Goal: Transaction & Acquisition: Book appointment/travel/reservation

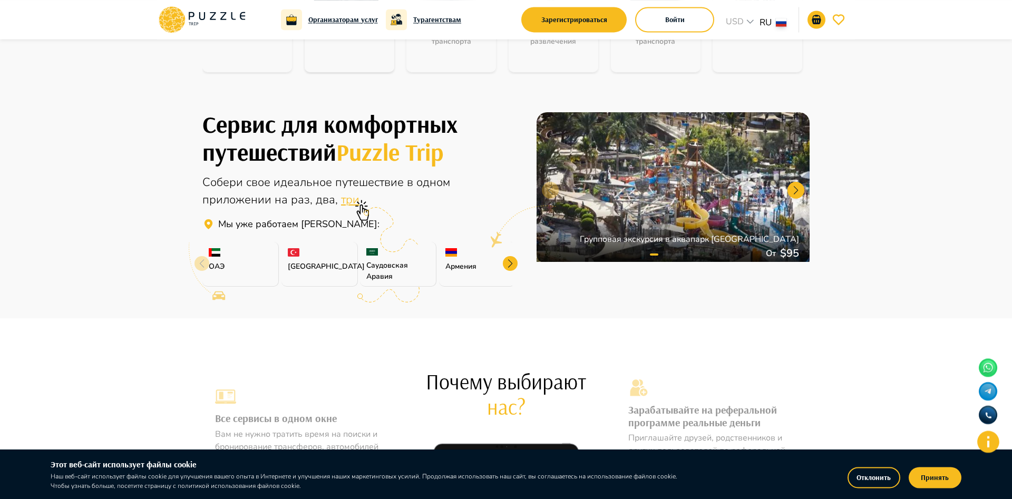
scroll to position [215, 0]
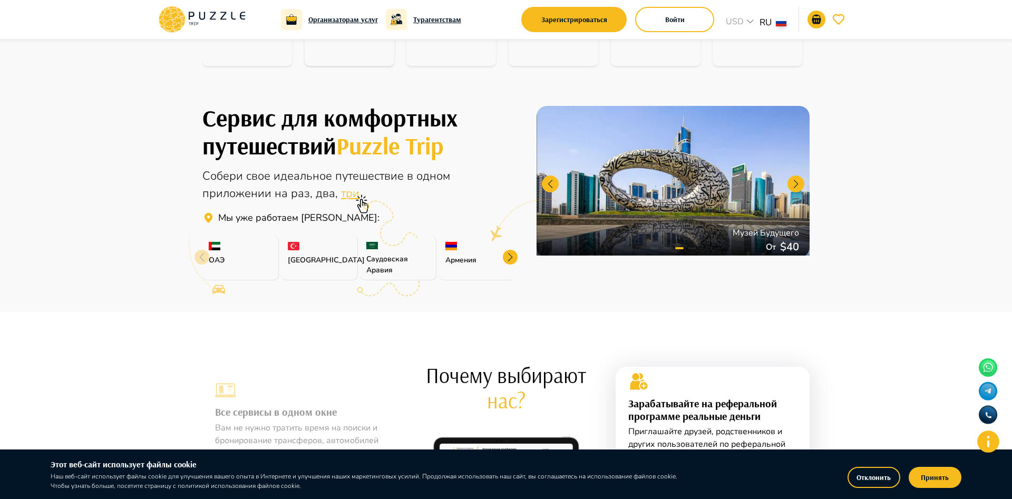
click at [508, 256] on div at bounding box center [510, 257] width 15 height 15
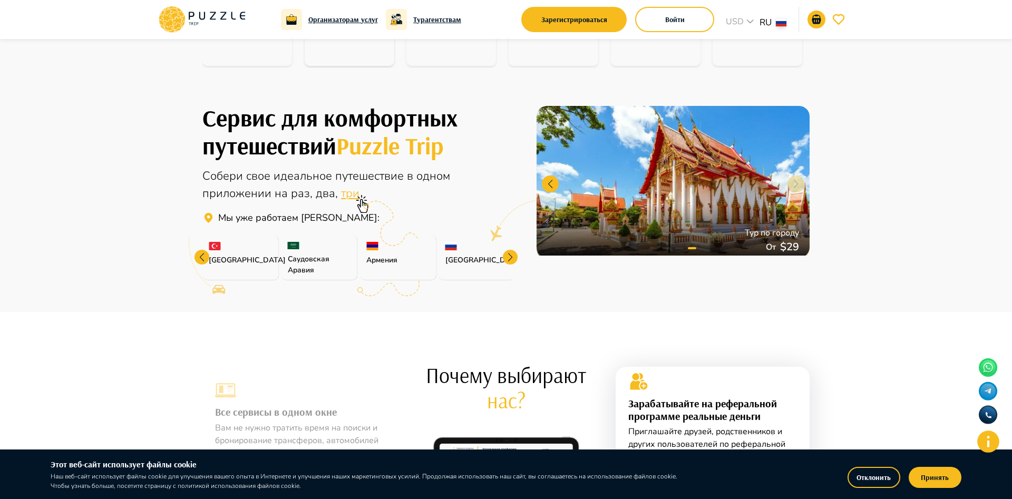
click at [508, 256] on div at bounding box center [510, 257] width 15 height 15
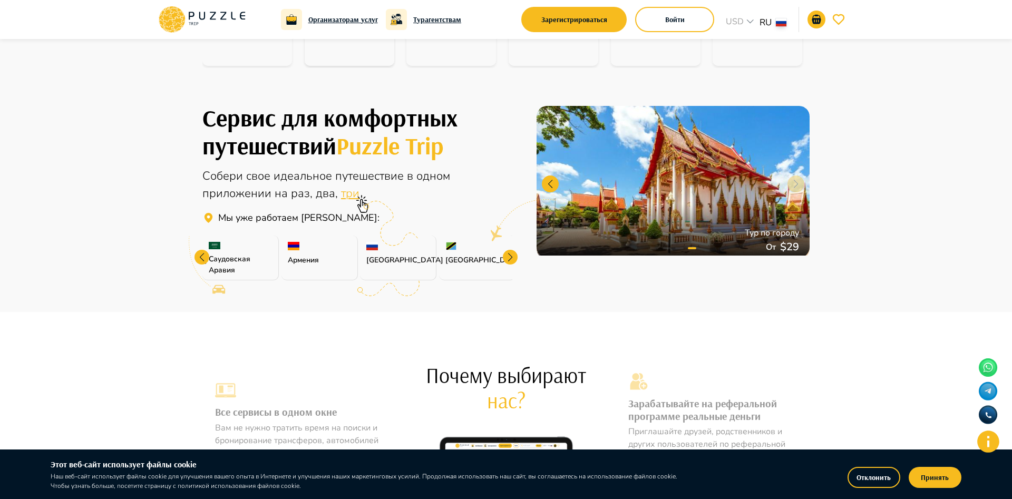
click at [508, 256] on div at bounding box center [510, 257] width 15 height 15
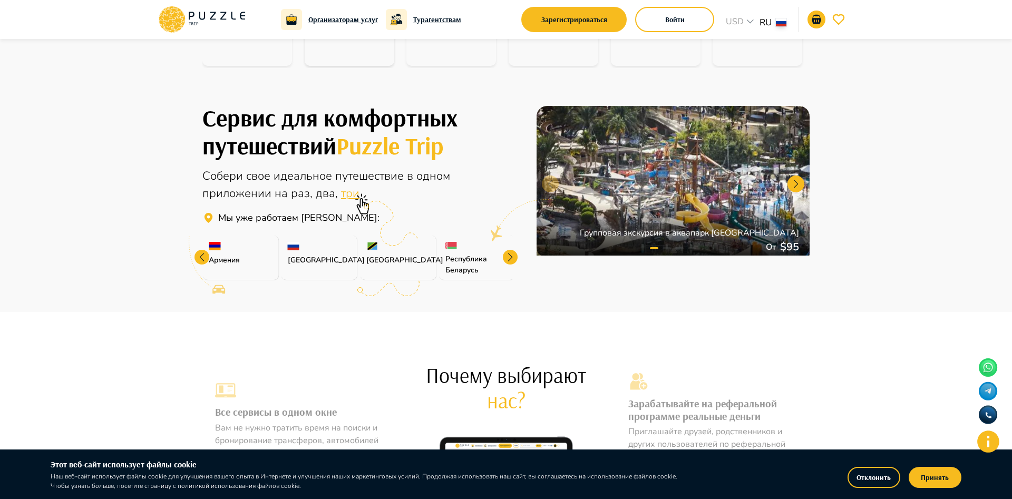
click at [508, 256] on div at bounding box center [510, 257] width 15 height 15
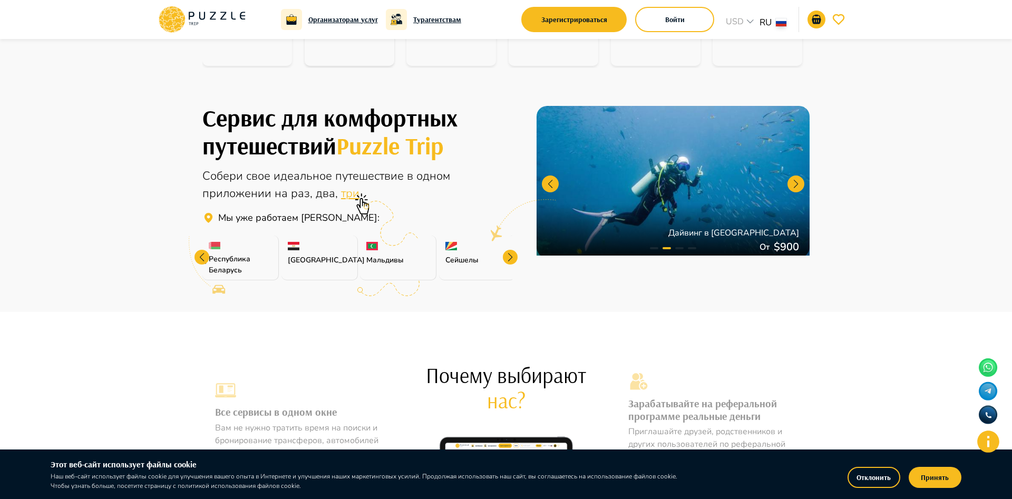
click at [508, 256] on div at bounding box center [510, 257] width 15 height 15
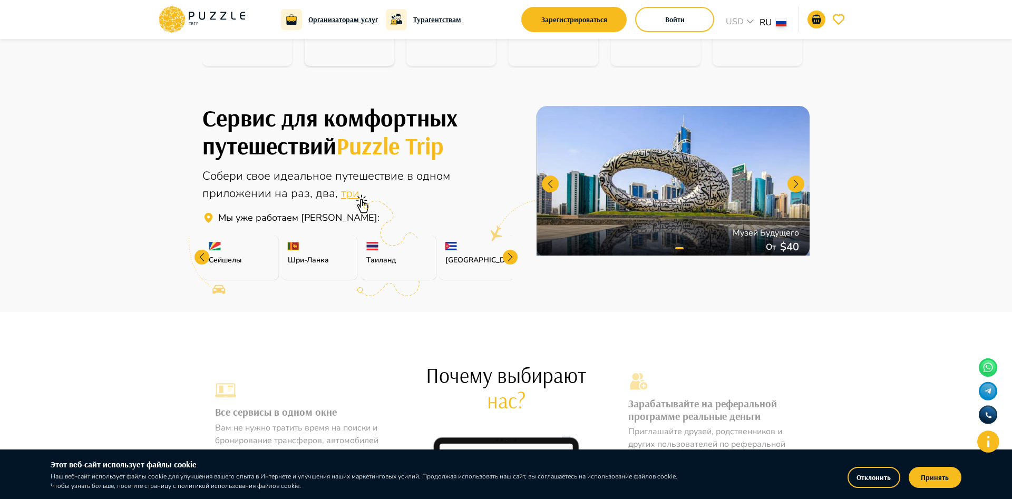
click at [508, 256] on div at bounding box center [510, 257] width 15 height 15
click at [508, 256] on p "[GEOGRAPHIC_DATA]" at bounding box center [477, 260] width 63 height 11
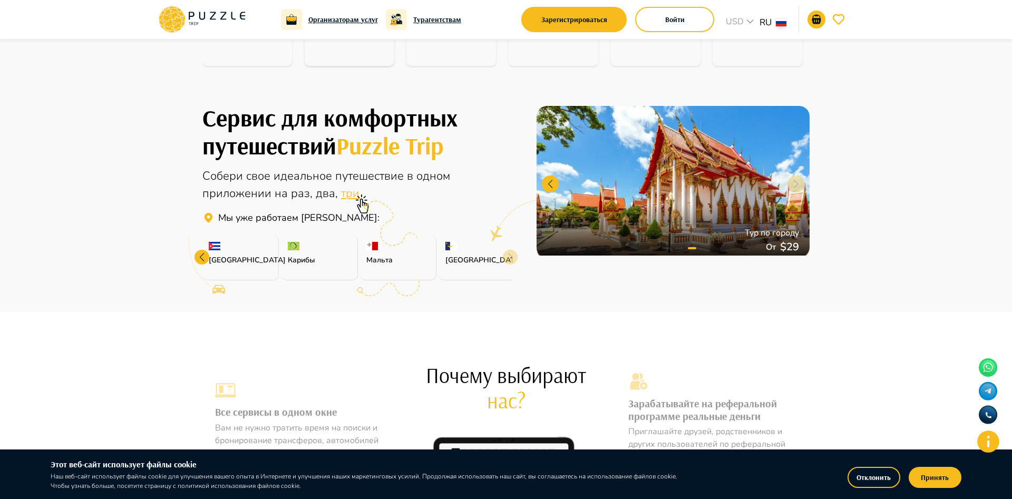
click at [508, 256] on p "[GEOGRAPHIC_DATA]" at bounding box center [477, 260] width 63 height 11
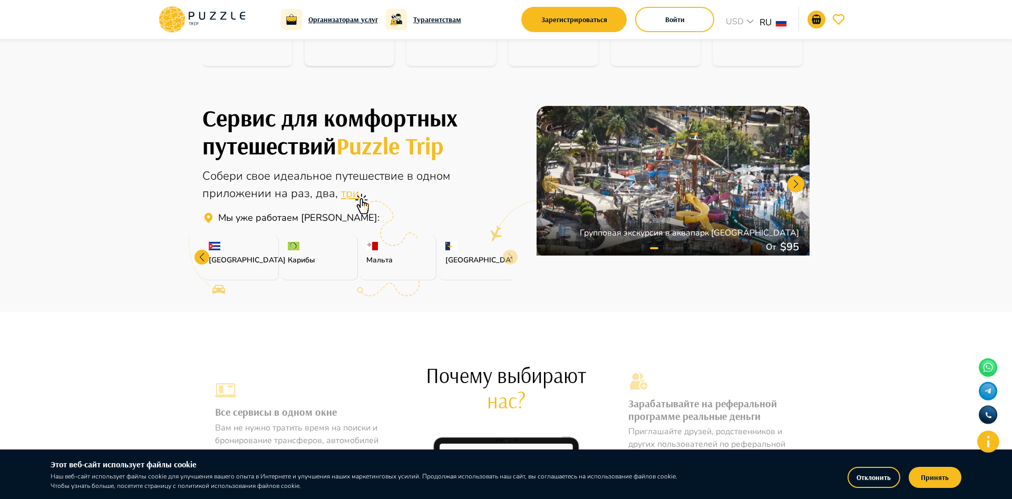
click at [204, 260] on div at bounding box center [202, 257] width 15 height 15
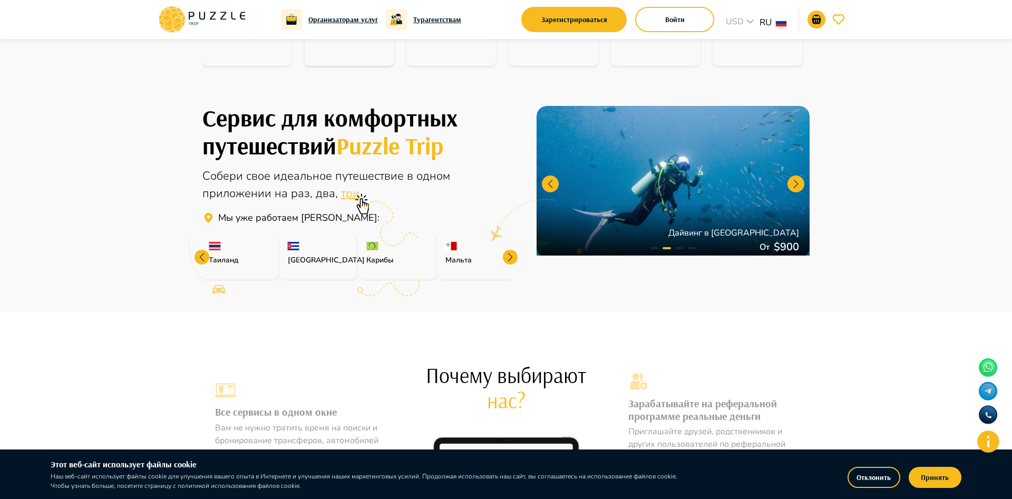
click at [204, 259] on div at bounding box center [202, 257] width 15 height 15
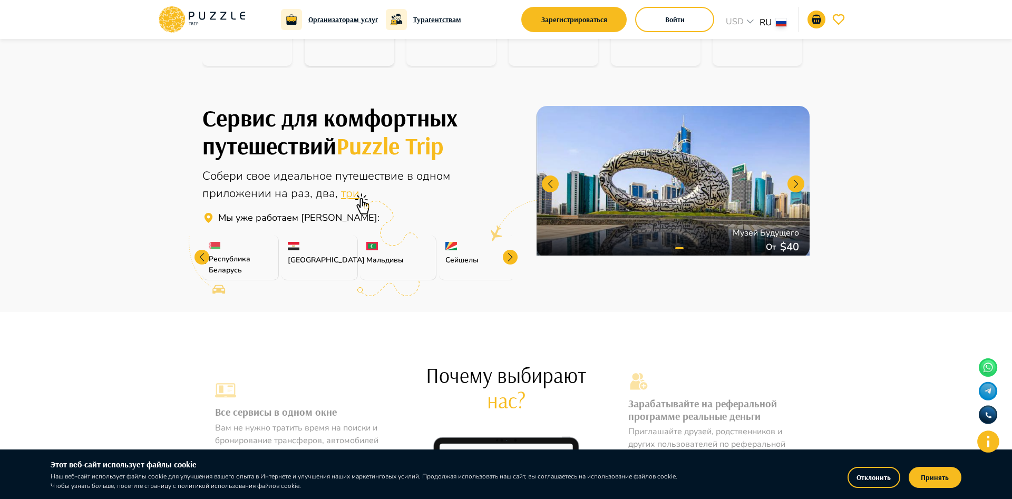
click at [204, 259] on div at bounding box center [202, 257] width 15 height 15
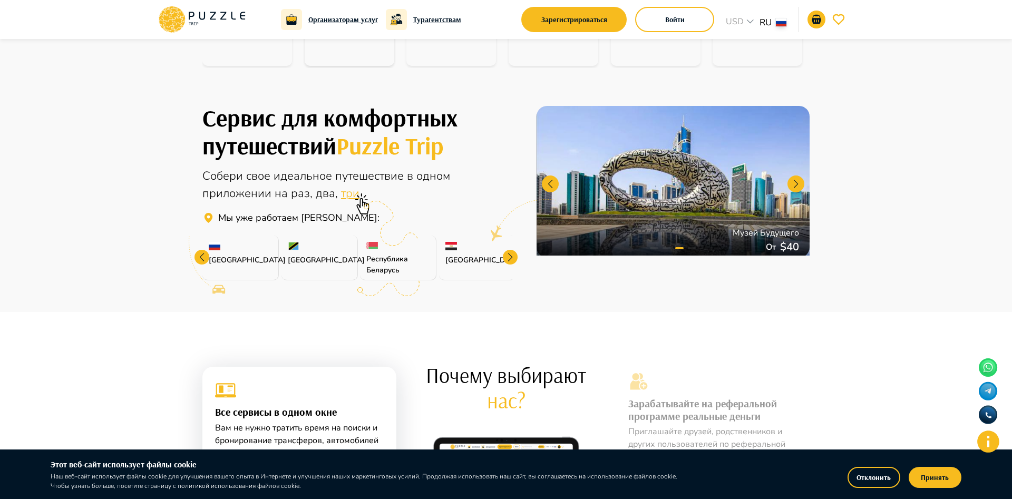
click at [204, 259] on div at bounding box center [202, 257] width 15 height 15
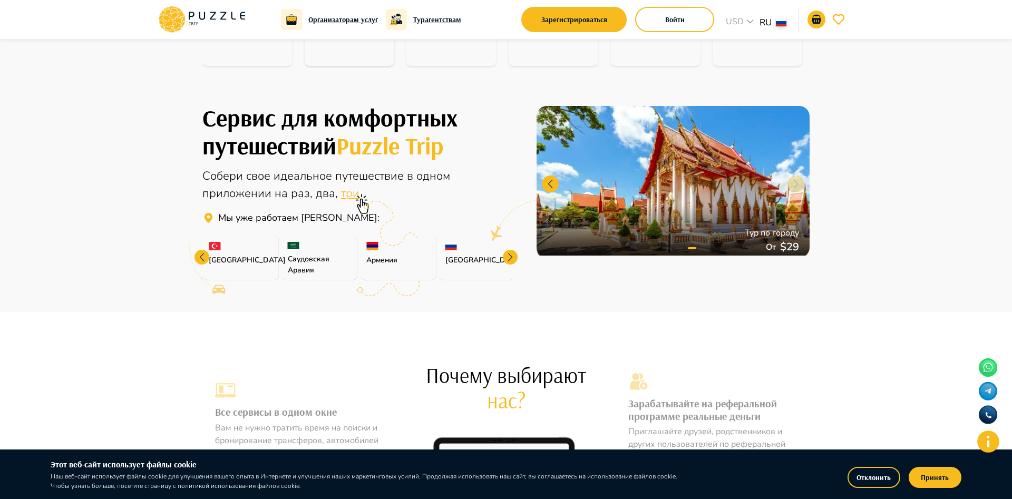
click at [376, 252] on div "Армения" at bounding box center [398, 258] width 76 height 45
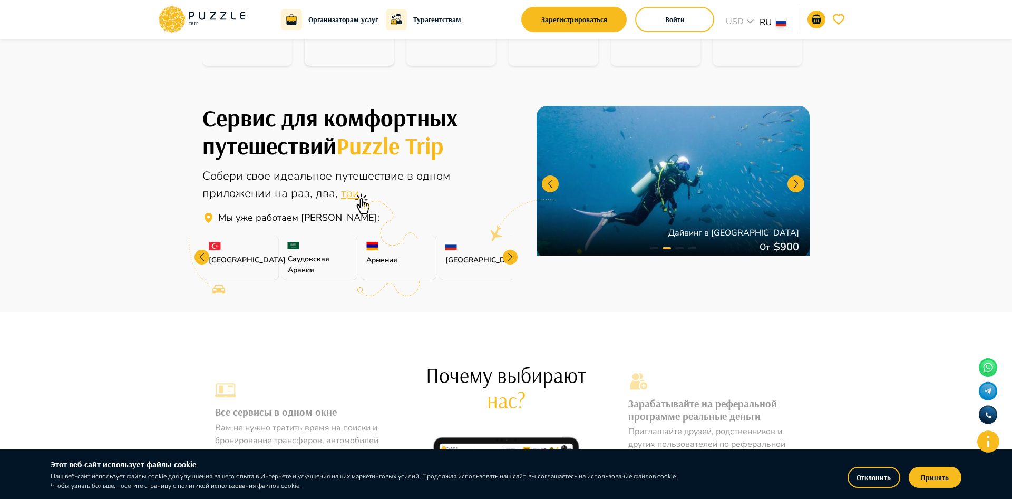
click at [375, 250] on div "Армения" at bounding box center [398, 258] width 76 height 45
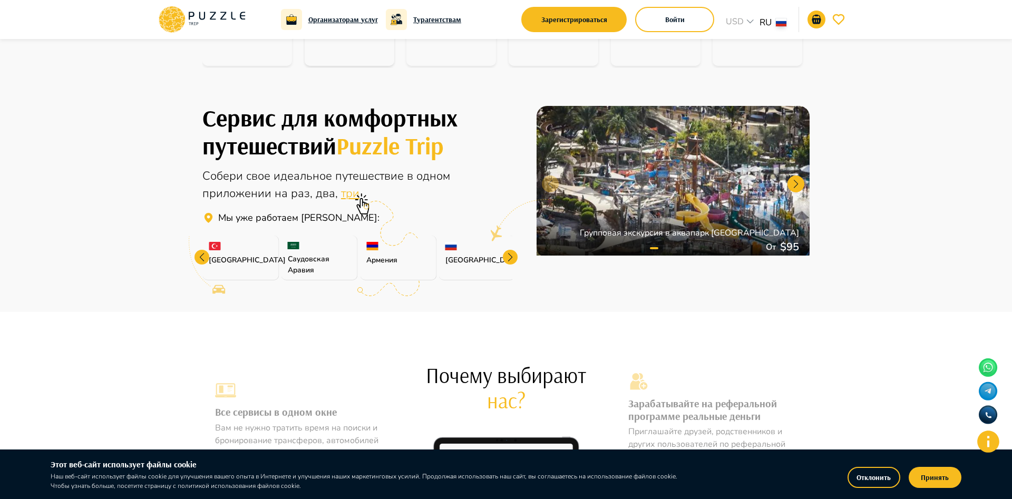
click at [375, 269] on div "Армения" at bounding box center [398, 258] width 76 height 45
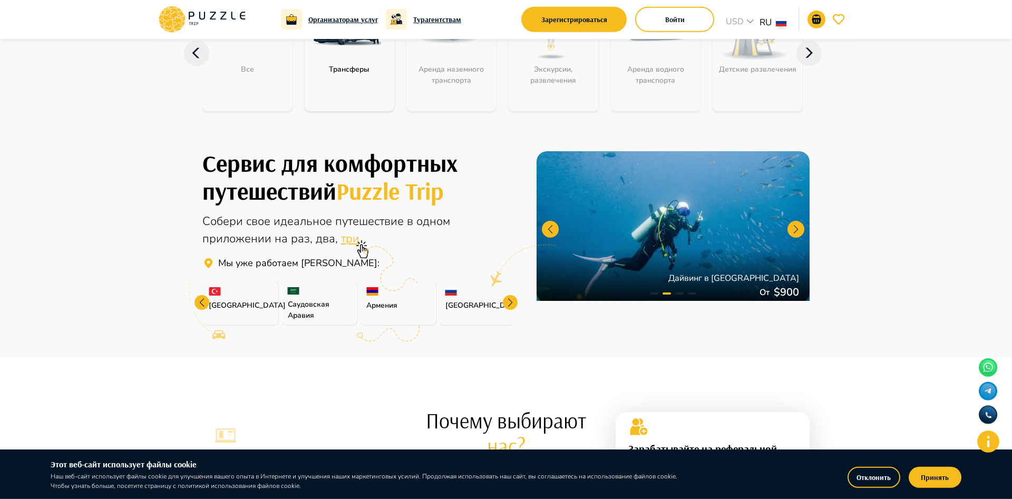
scroll to position [161, 0]
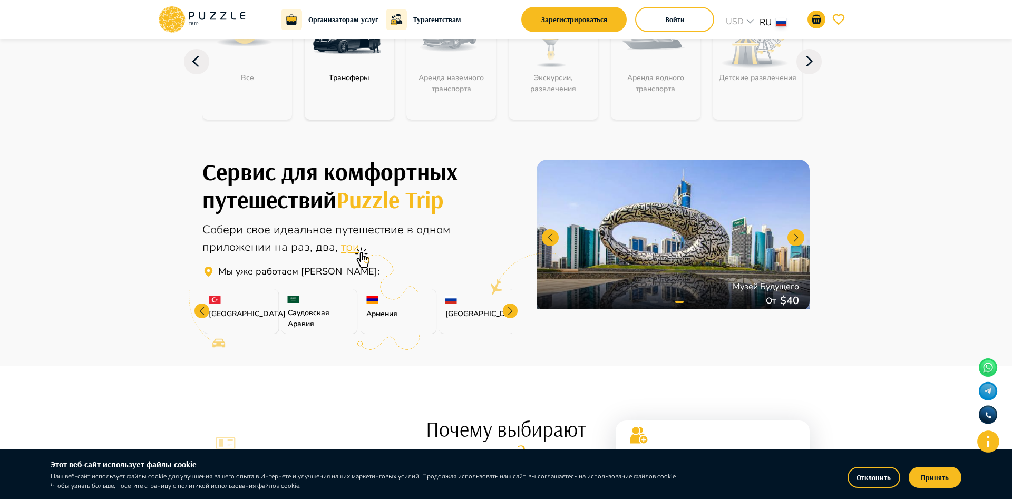
click at [379, 305] on div "Армения" at bounding box center [398, 311] width 76 height 45
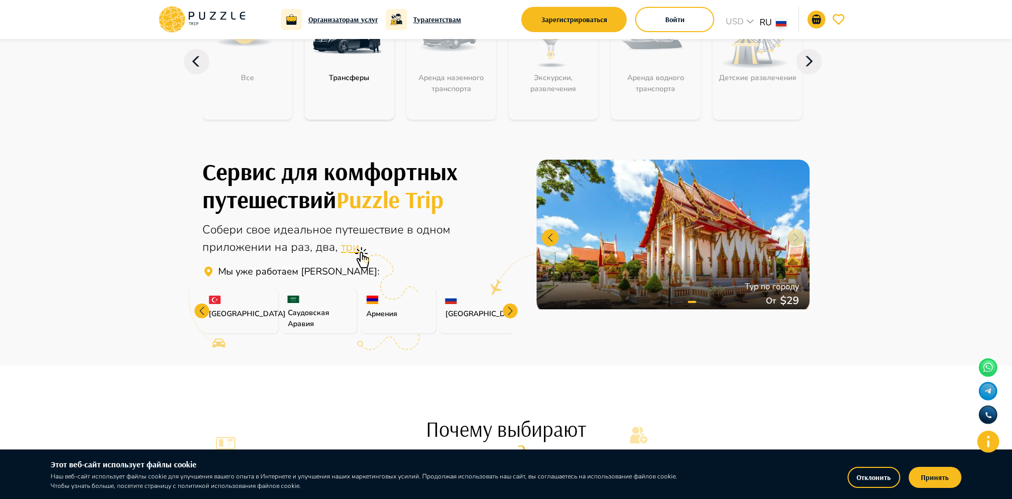
click at [373, 314] on p "Армения" at bounding box center [397, 313] width 63 height 11
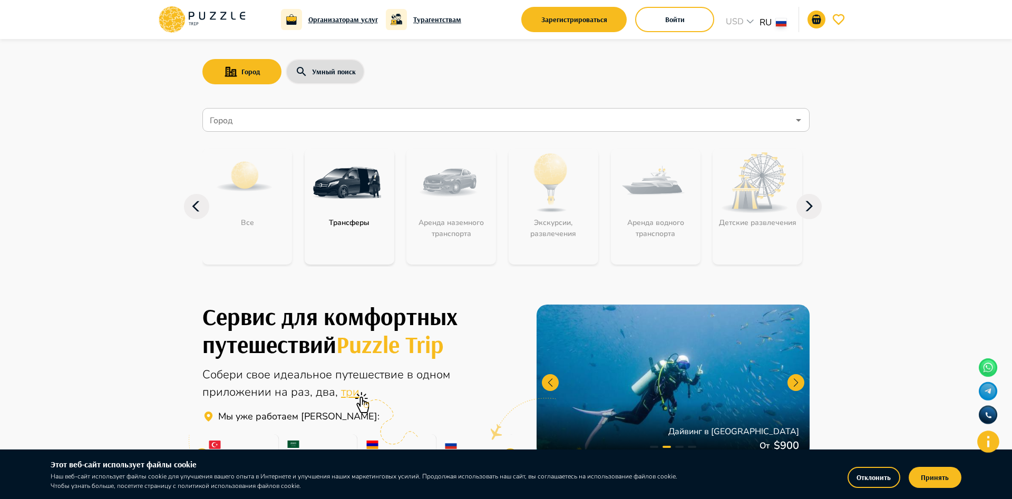
scroll to position [0, 0]
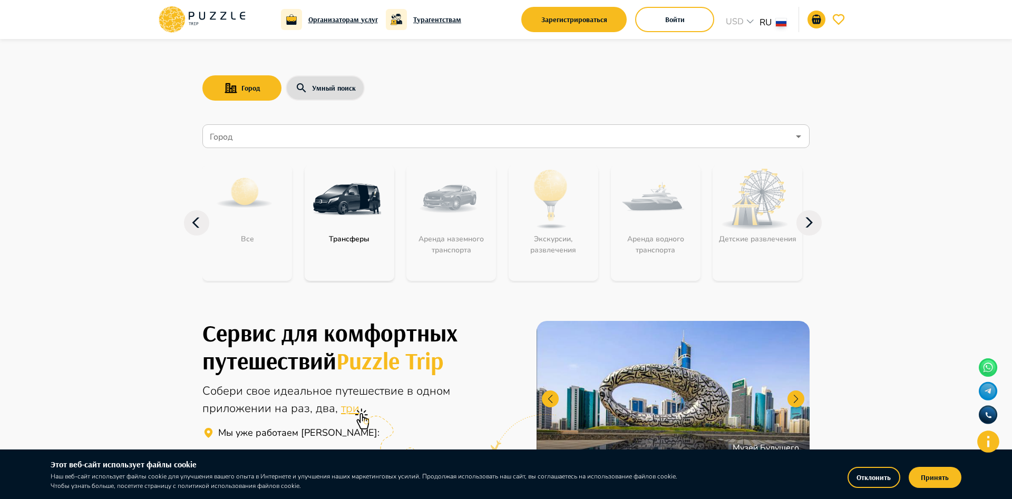
click at [228, 142] on input "Город" at bounding box center [499, 137] width 582 height 20
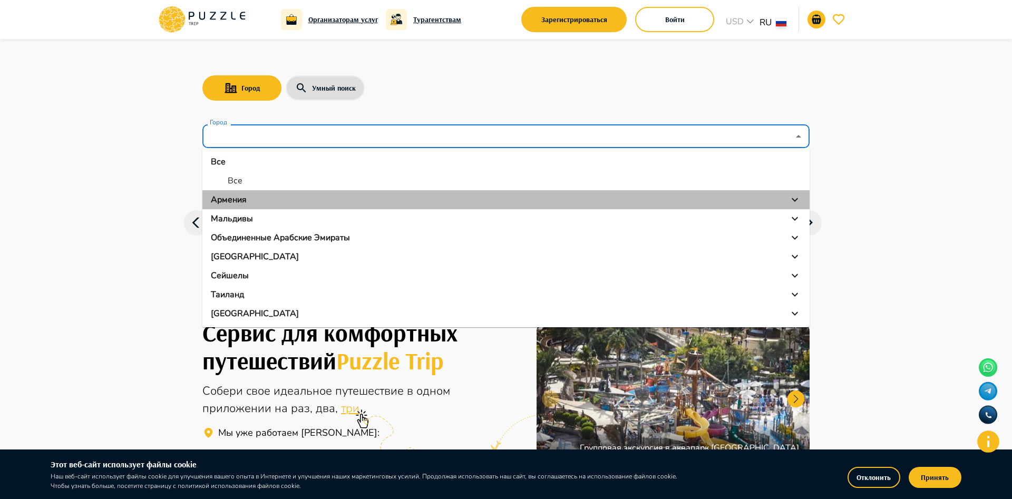
click at [215, 201] on p "Армения" at bounding box center [229, 199] width 36 height 13
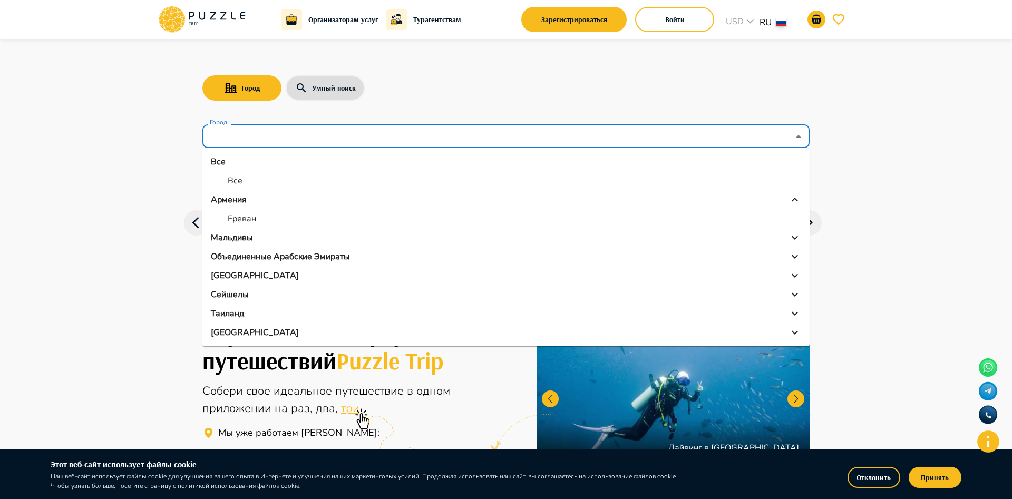
click at [249, 220] on p "Ереван" at bounding box center [242, 218] width 28 height 13
type input "******"
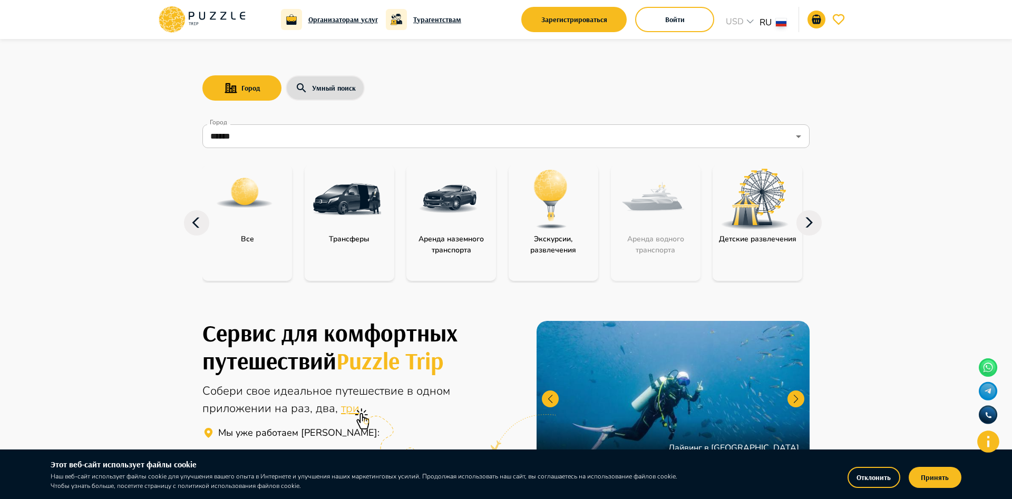
click at [558, 199] on img at bounding box center [551, 199] width 69 height 69
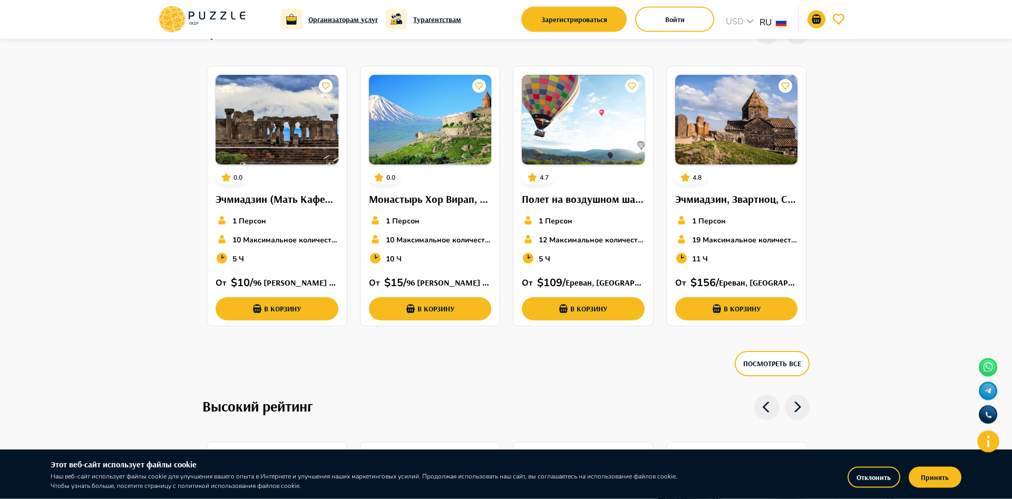
scroll to position [430, 0]
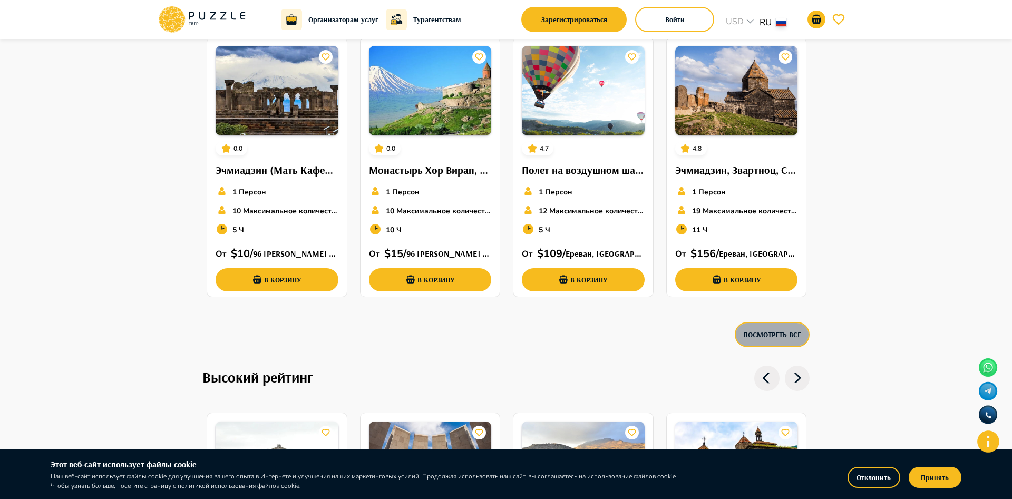
click at [785, 336] on button "Посмотреть все" at bounding box center [772, 334] width 75 height 25
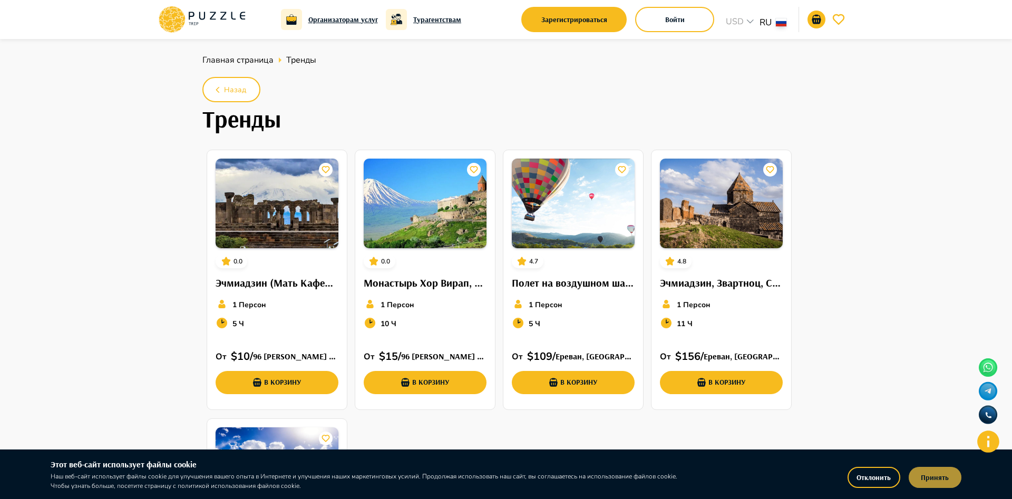
click at [938, 476] on button "Принять" at bounding box center [935, 477] width 53 height 21
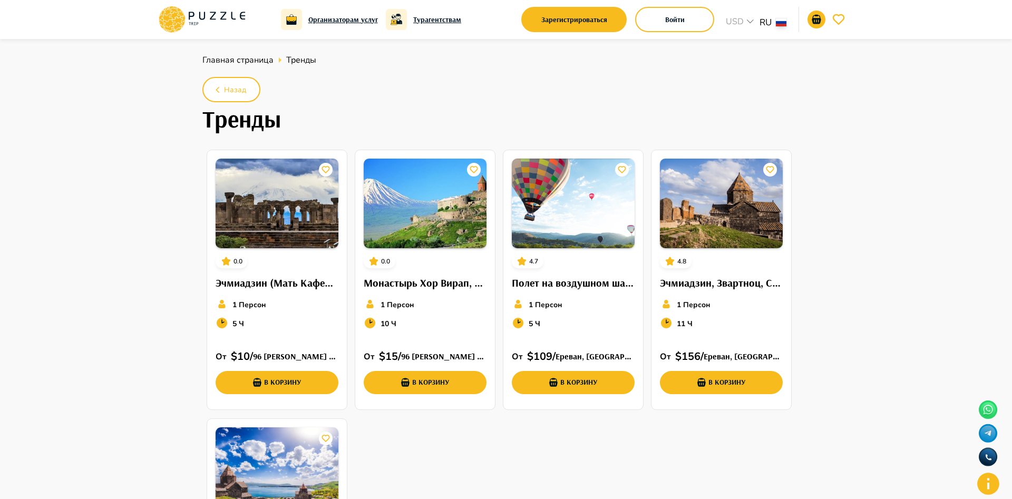
click at [437, 20] on h6 "Турагентствам" at bounding box center [437, 20] width 48 height 12
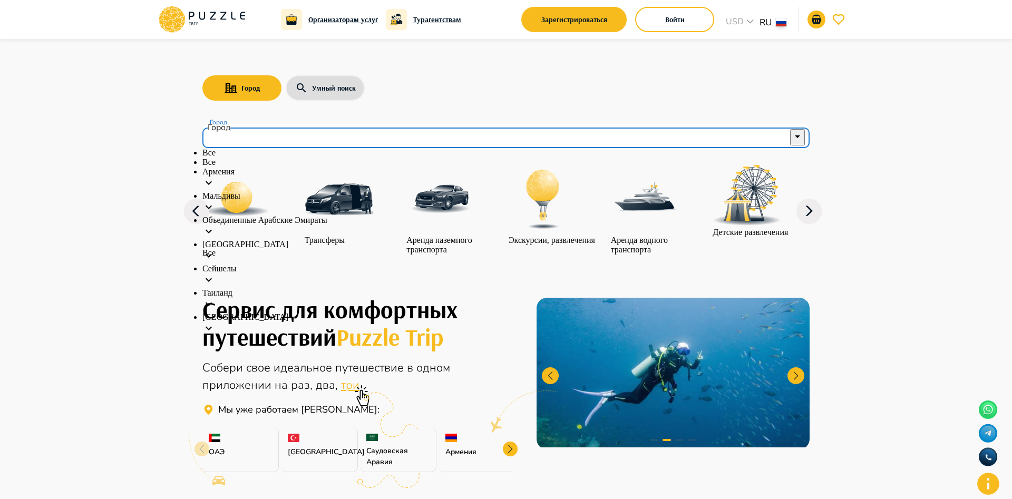
click at [245, 140] on input "Город" at bounding box center [499, 137] width 582 height 20
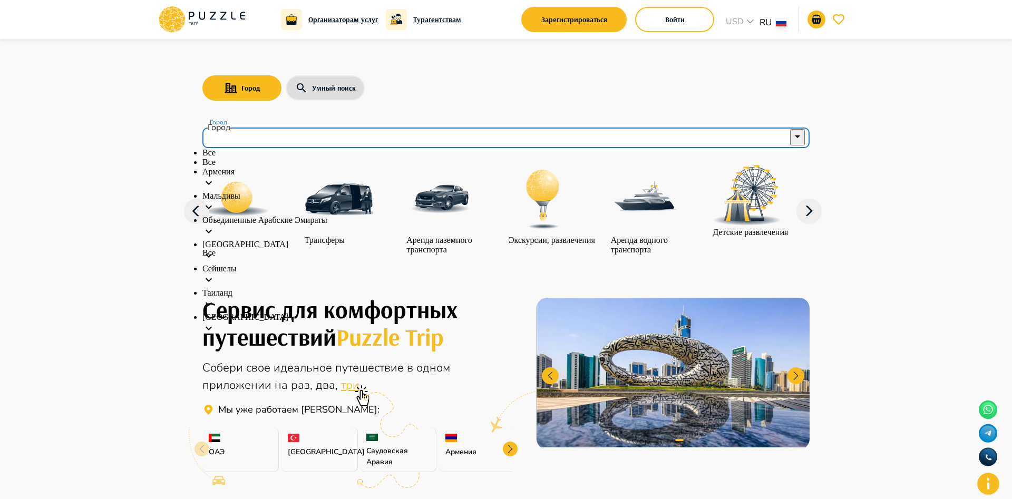
click at [233, 177] on p "Армения" at bounding box center [505, 171] width 607 height 9
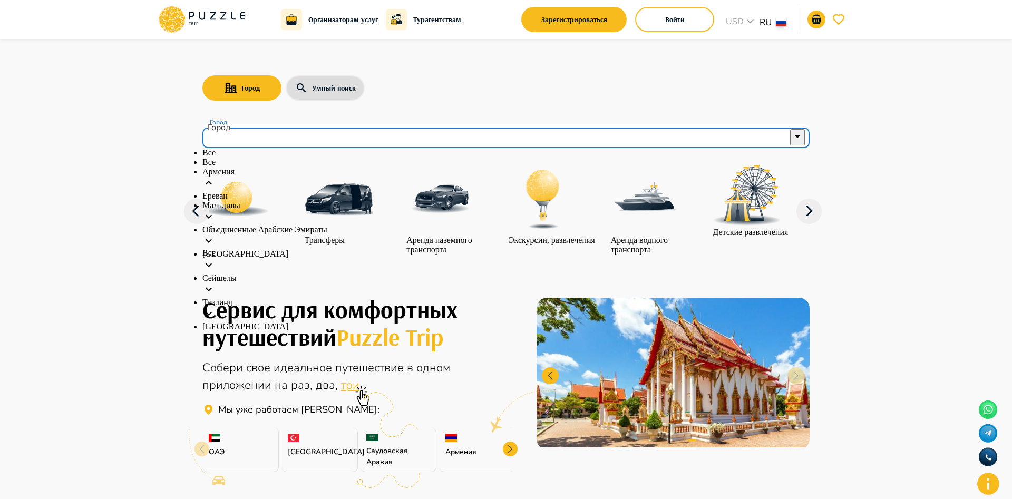
click at [244, 201] on p "Ереван" at bounding box center [505, 195] width 607 height 9
type input "******"
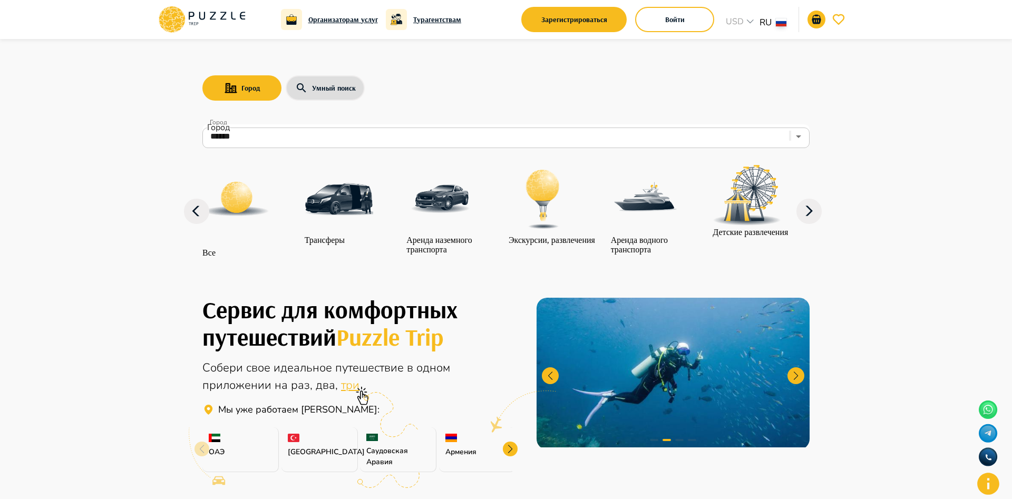
click at [362, 214] on img at bounding box center [339, 199] width 69 height 69
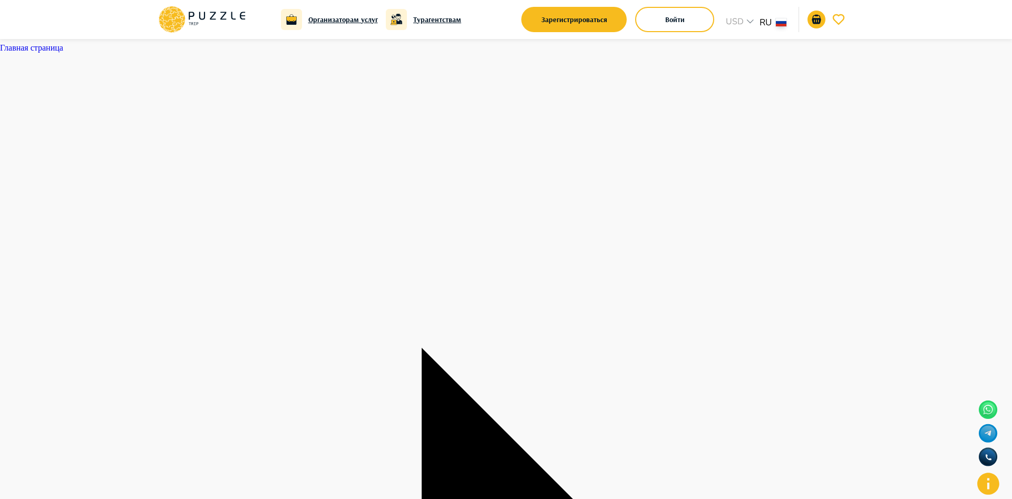
type textarea "*"
click at [444, 20] on h6 "Турагентствам" at bounding box center [437, 20] width 48 height 12
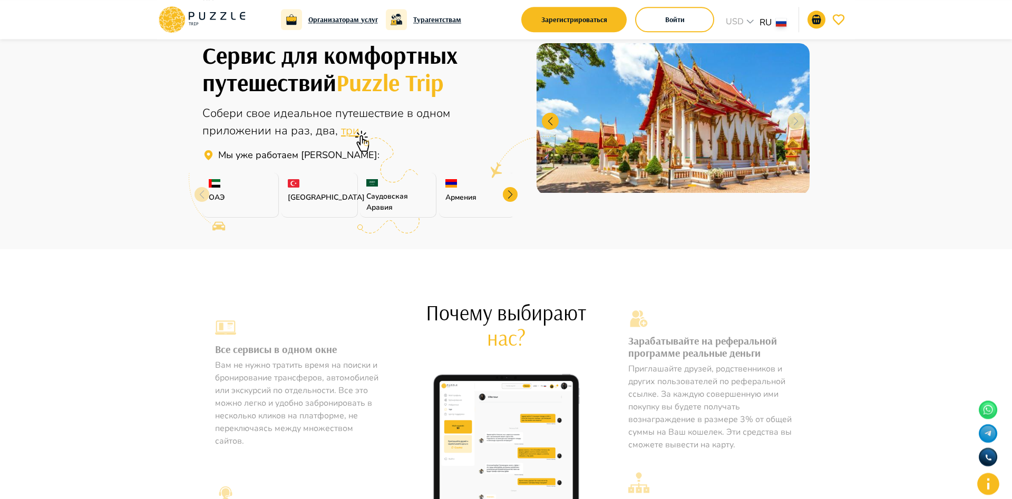
scroll to position [269, 0]
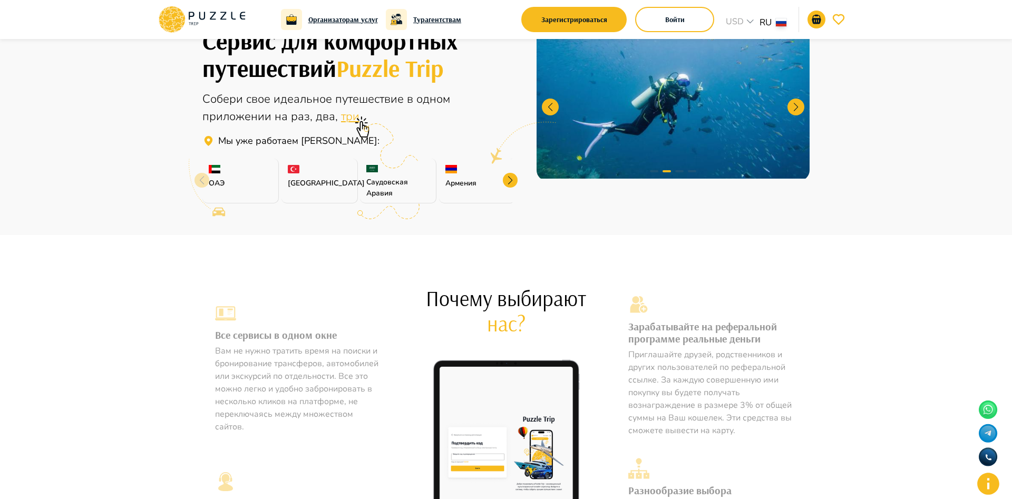
click at [245, 189] on p "ОАЭ" at bounding box center [240, 183] width 63 height 11
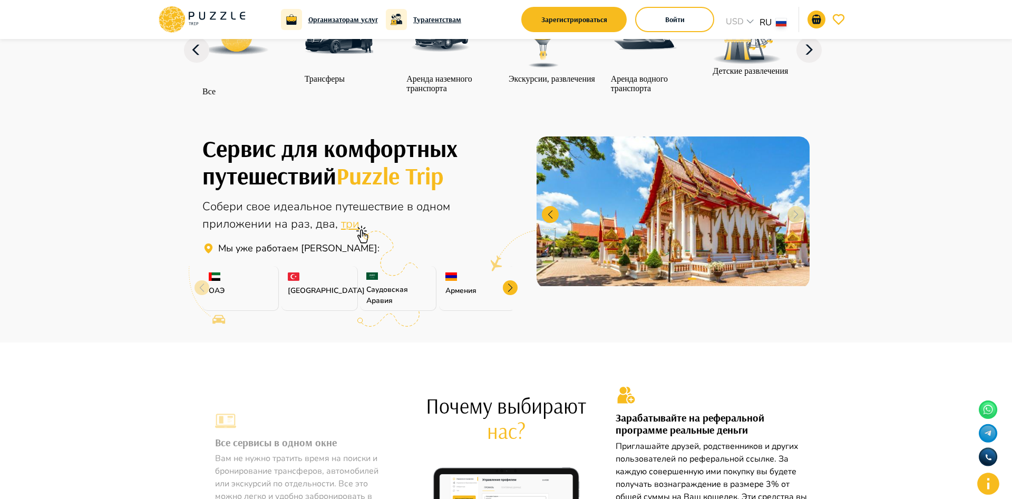
scroll to position [0, 0]
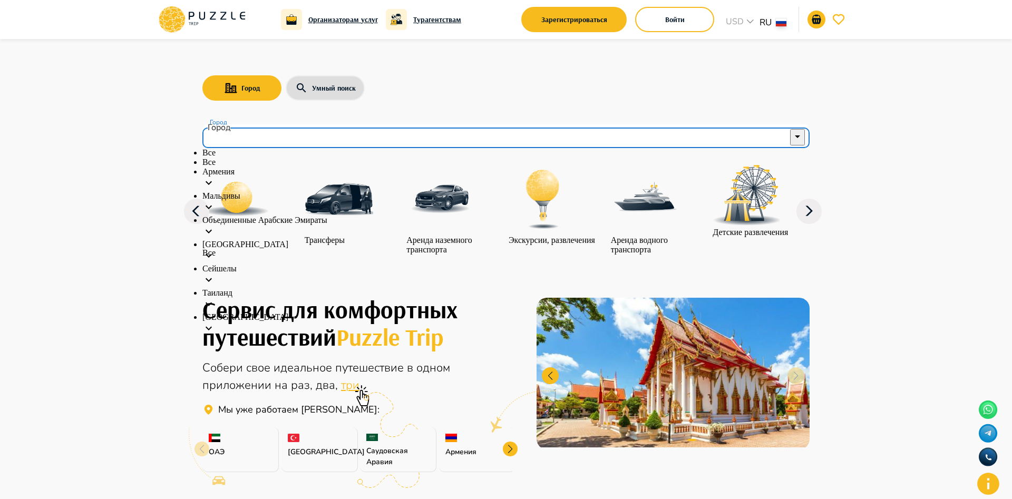
click at [276, 141] on input "Город" at bounding box center [499, 137] width 582 height 20
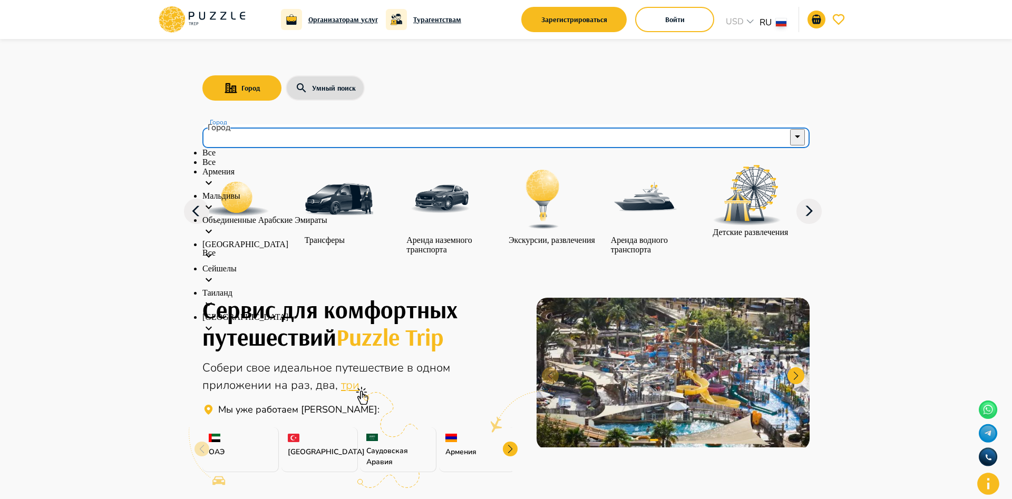
click at [272, 225] on p "Объединенные Арабские Эмираты" at bounding box center [505, 220] width 607 height 9
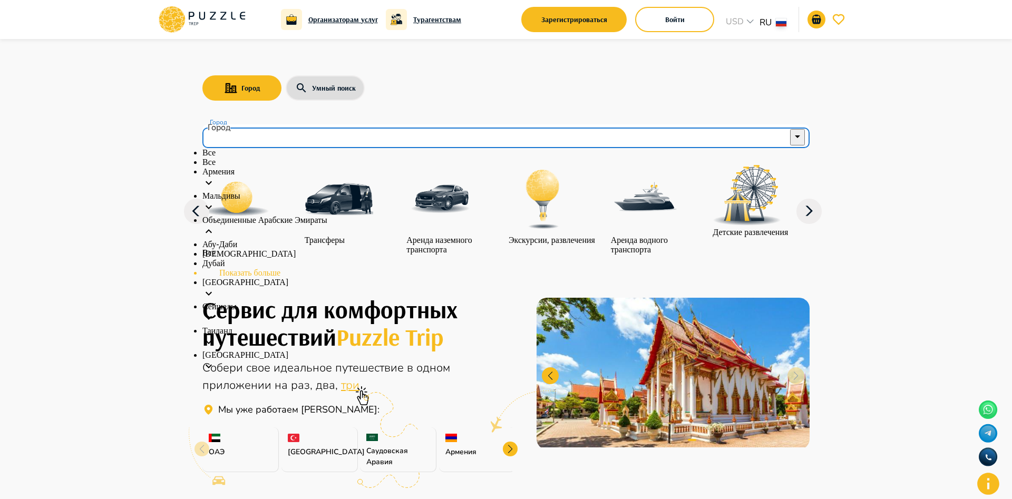
click at [249, 278] on li "Показать больше" at bounding box center [505, 272] width 607 height 9
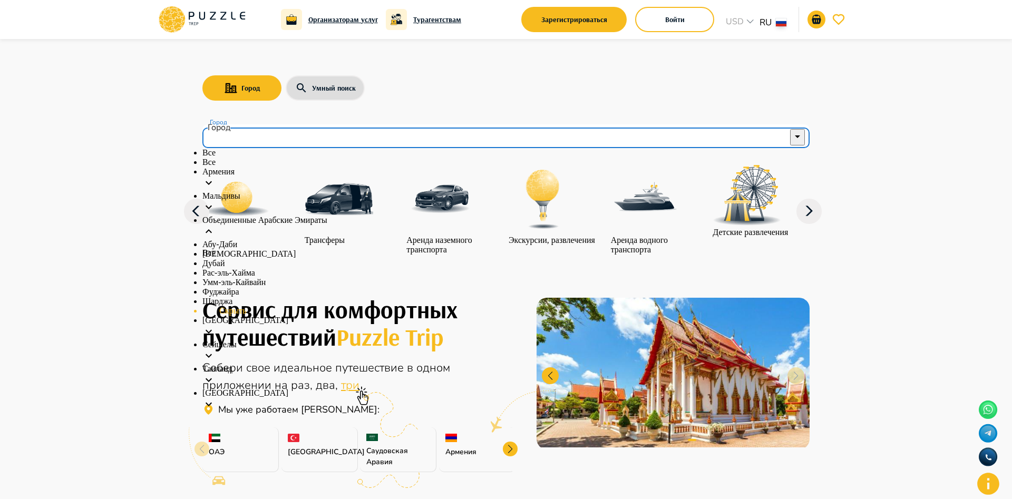
scroll to position [70, 0]
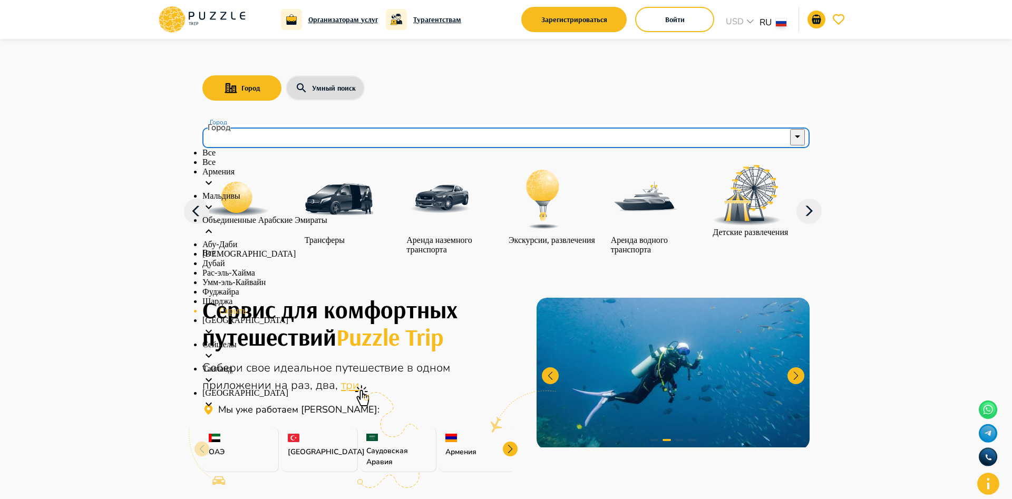
click at [248, 259] on p "Дубай" at bounding box center [505, 263] width 607 height 9
type input "*****"
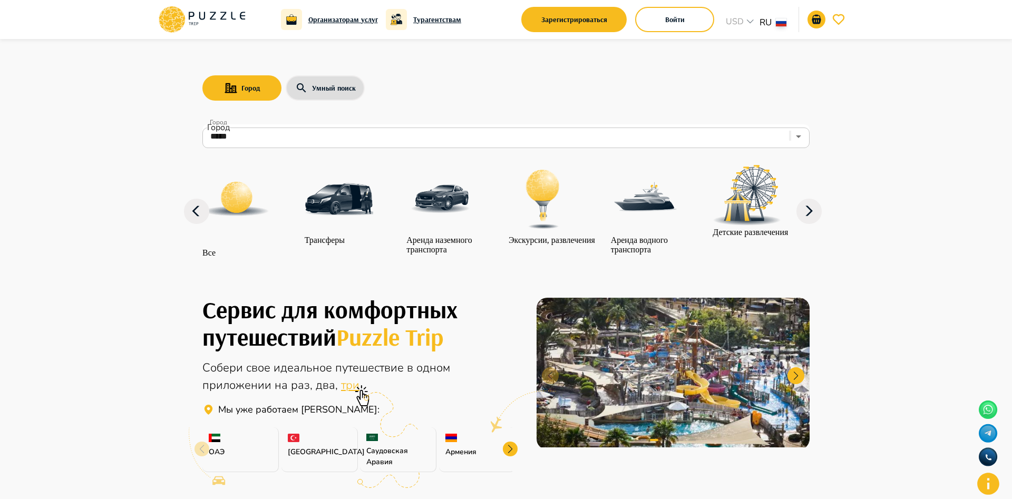
click at [812, 224] on icon at bounding box center [809, 211] width 25 height 25
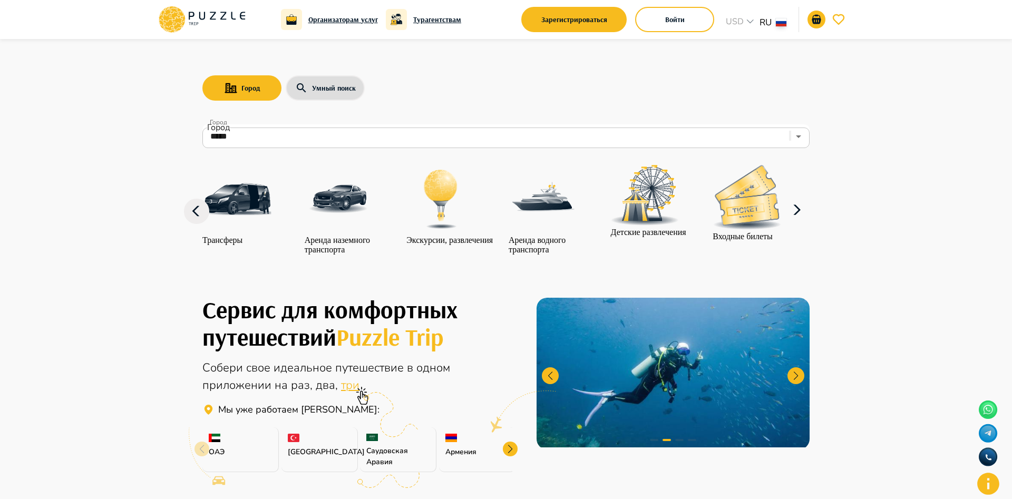
click at [810, 223] on icon at bounding box center [797, 210] width 25 height 25
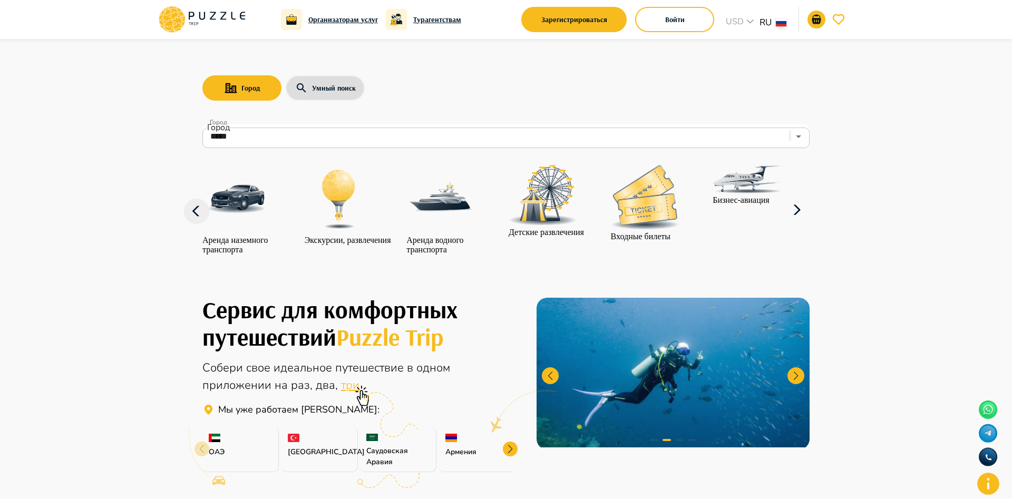
click at [810, 223] on icon at bounding box center [797, 210] width 25 height 25
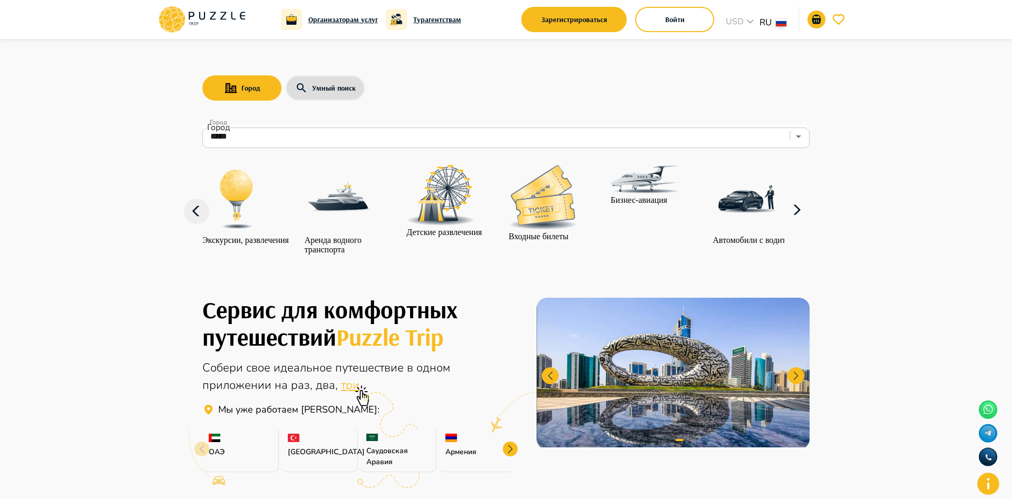
click at [810, 223] on icon at bounding box center [797, 210] width 25 height 25
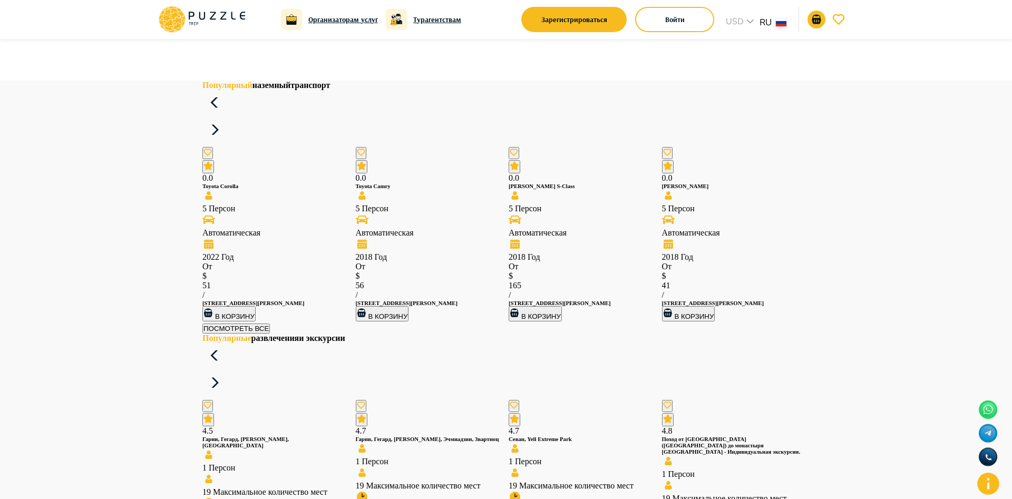
scroll to position [1129, 0]
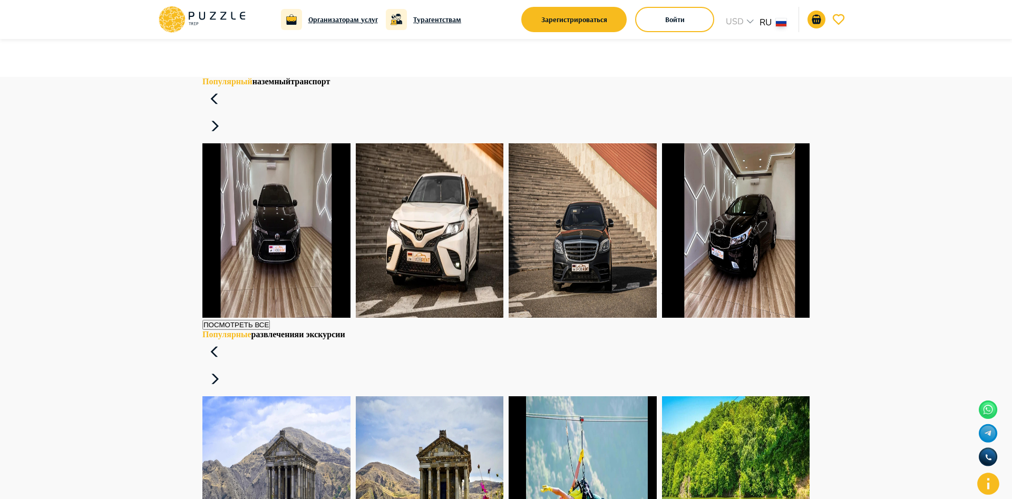
click at [587, 221] on img at bounding box center [583, 230] width 148 height 175
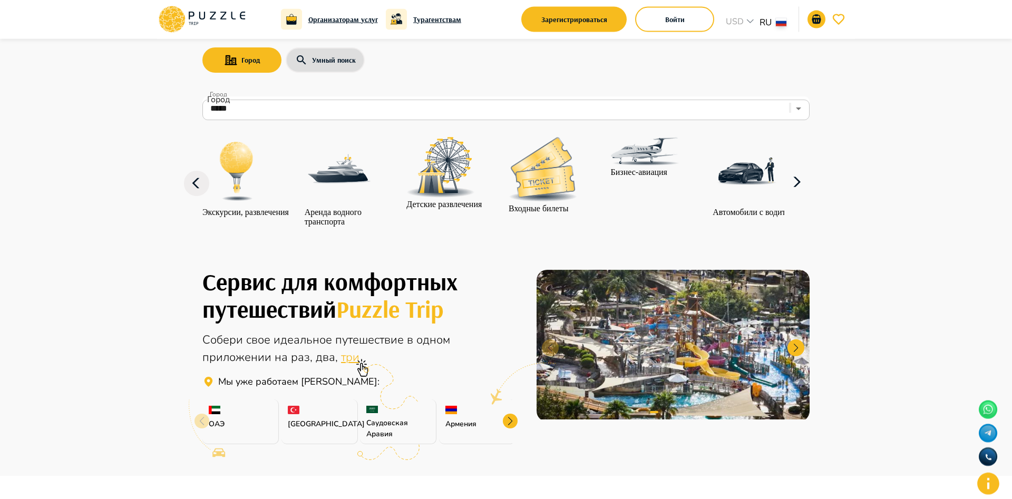
scroll to position [0, 0]
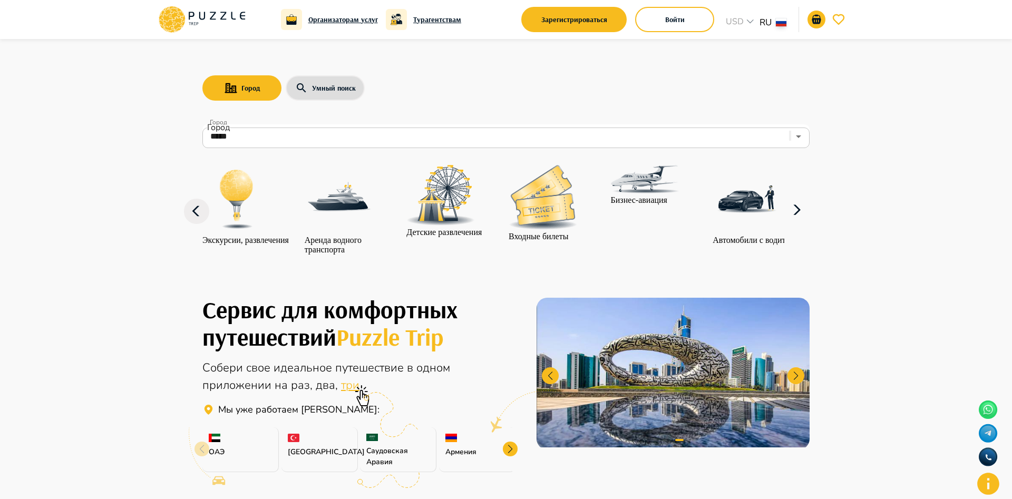
click at [198, 220] on icon at bounding box center [196, 211] width 25 height 25
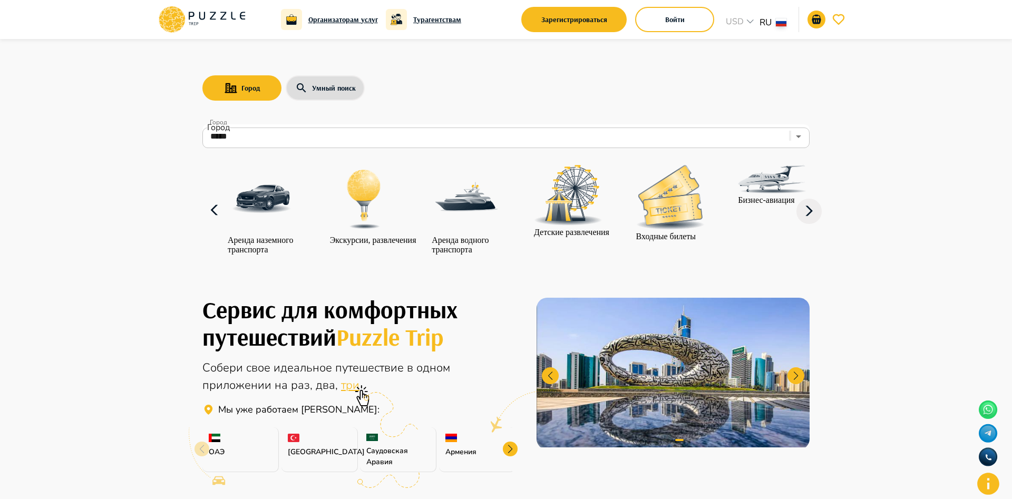
click at [202, 220] on icon at bounding box center [214, 210] width 25 height 25
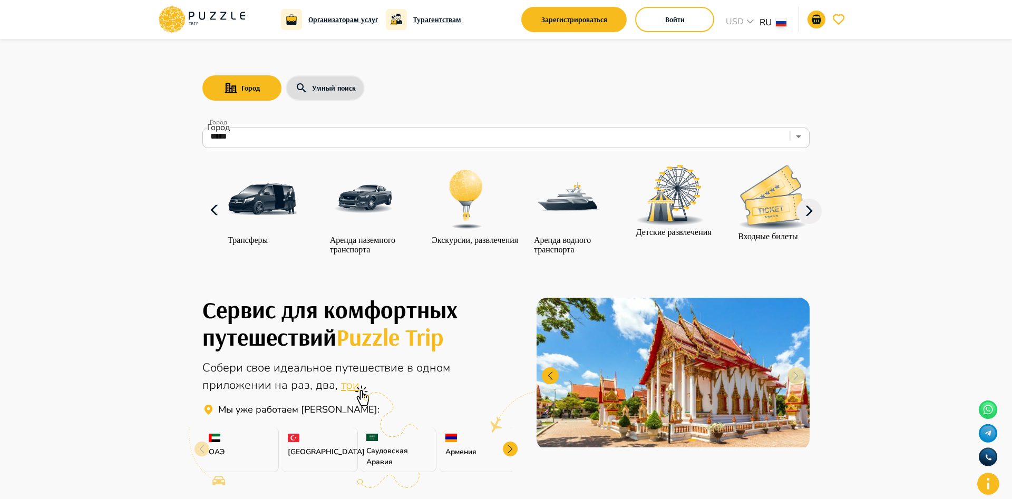
click at [232, 215] on img at bounding box center [262, 199] width 69 height 69
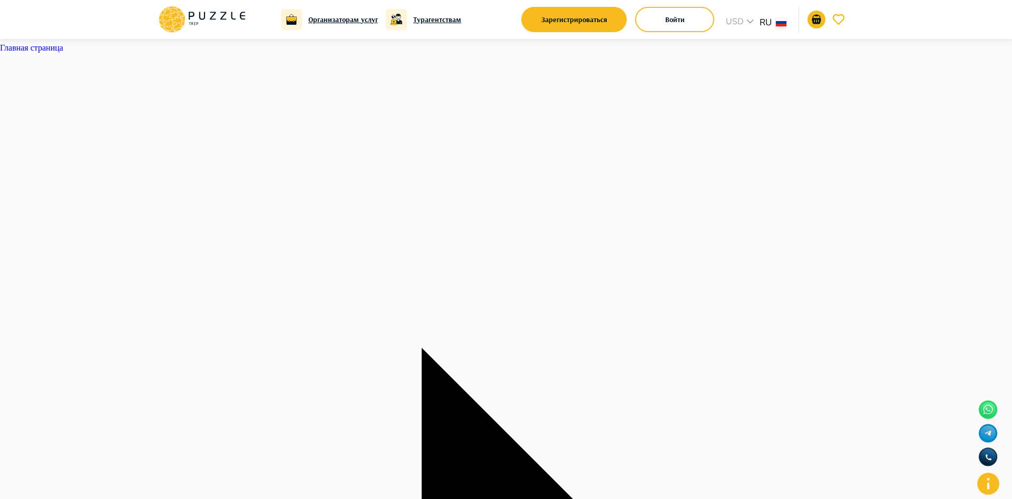
type textarea "*"
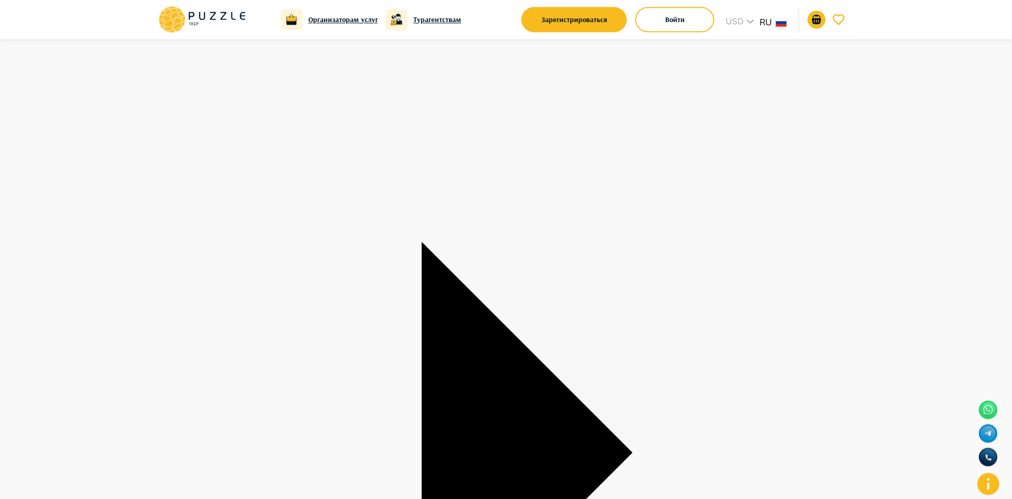
scroll to position [108, 0]
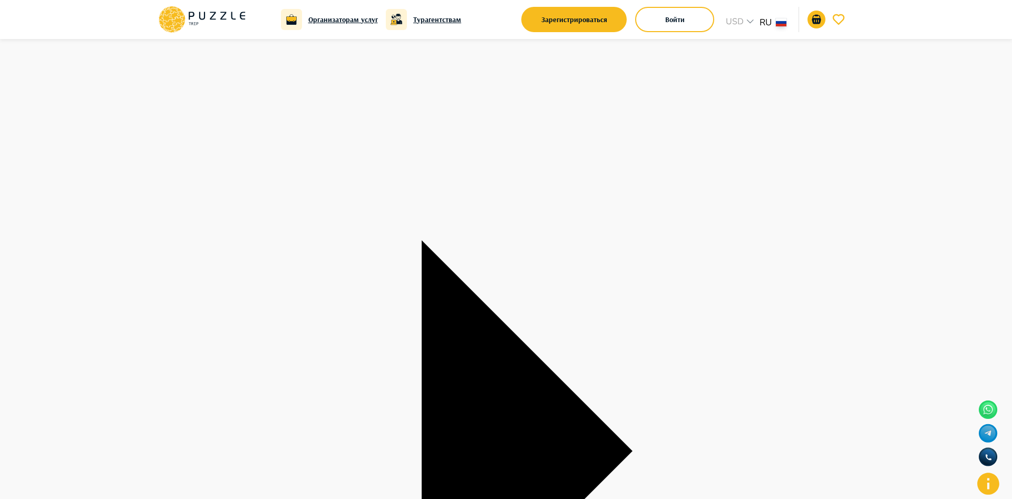
type input "**********"
type textarea "*"
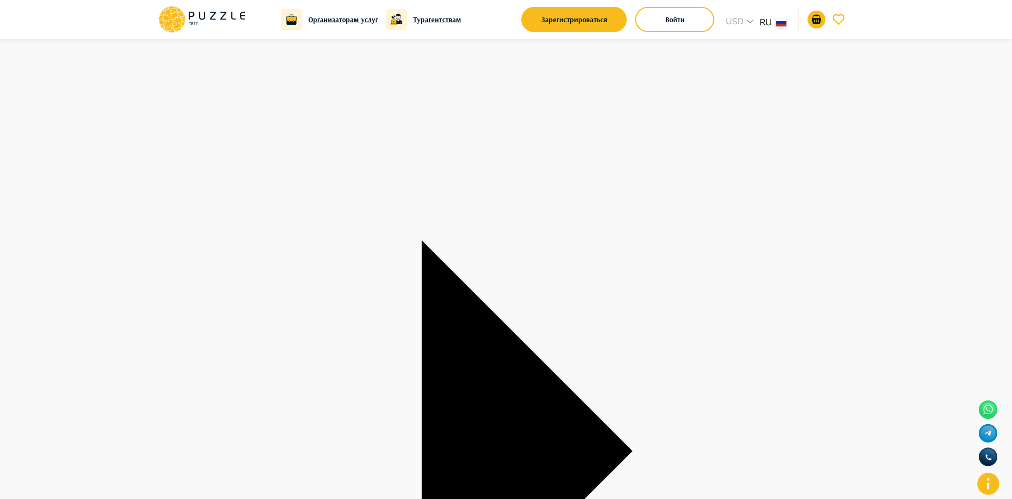
type input "**********"
type textarea "*"
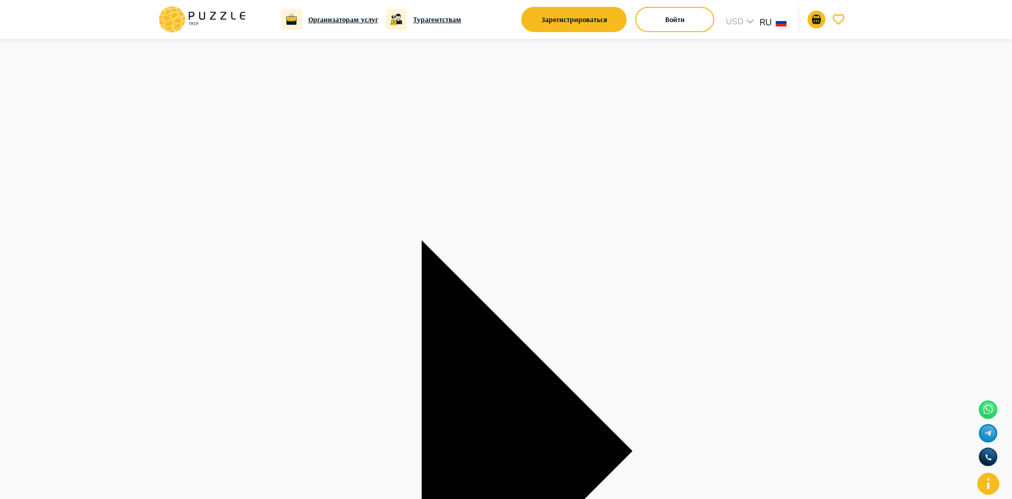
type input "*"
type textarea "*"
type input "*"
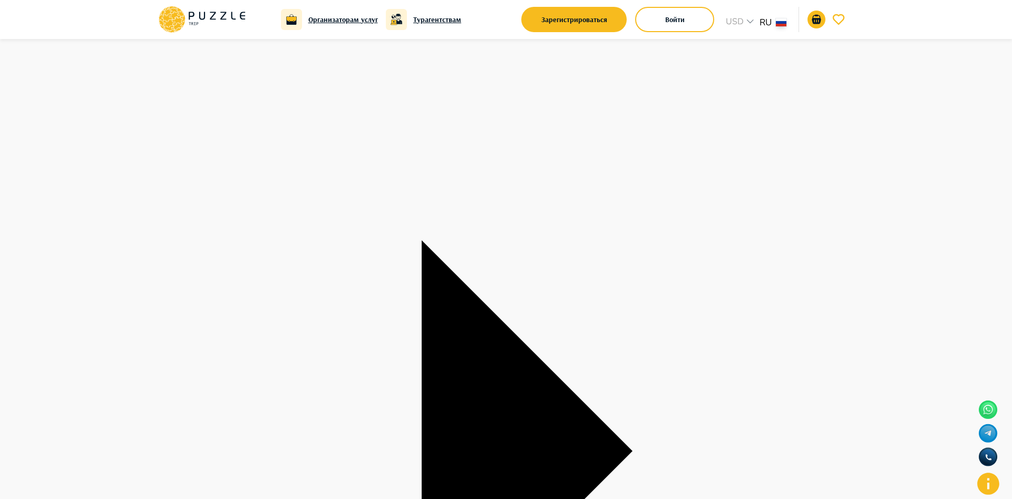
type textarea "*"
type input "***"
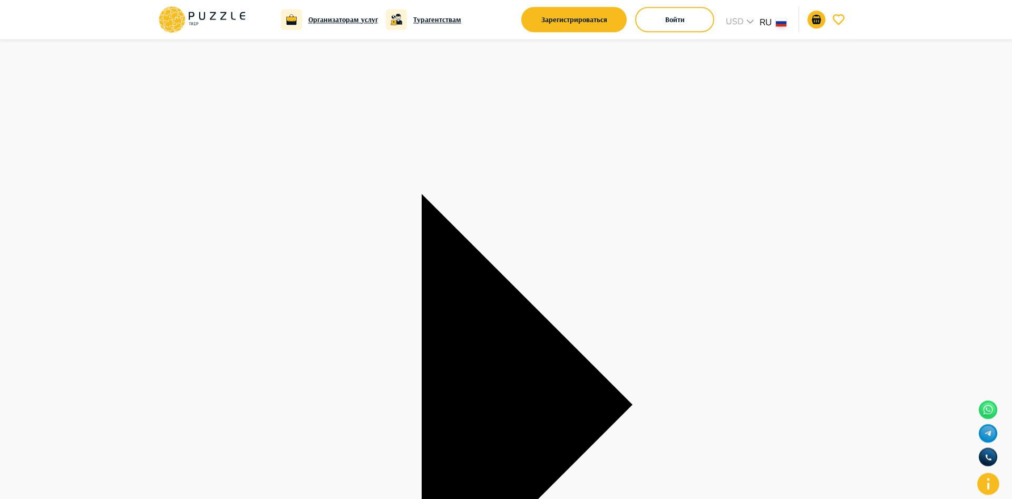
scroll to position [215, 0]
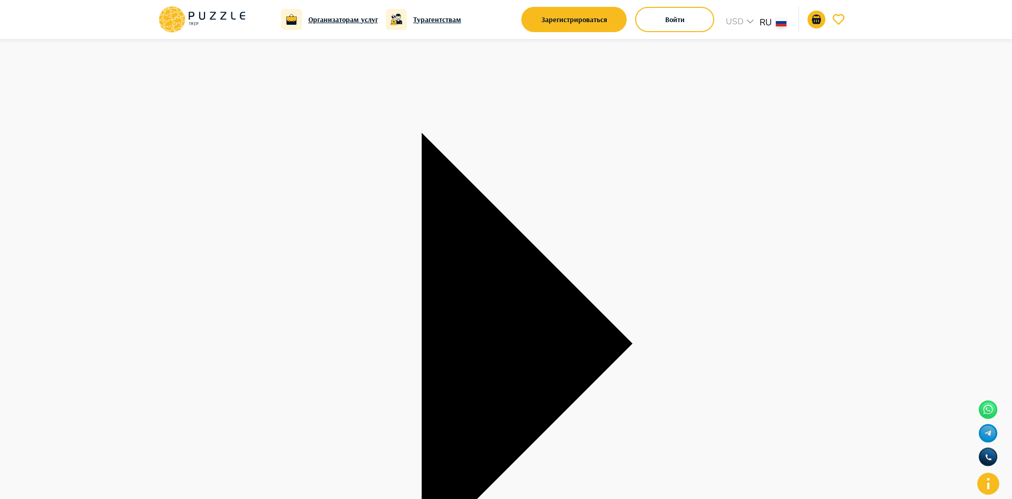
type textarea "*"
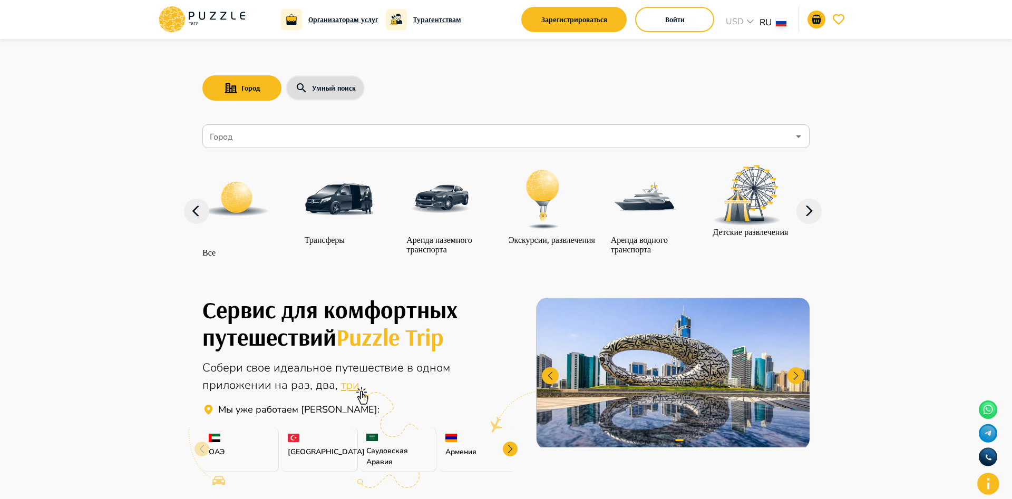
click at [432, 20] on h6 "Турагентствам" at bounding box center [437, 20] width 48 height 12
